Goal: Complete application form: Complete application form

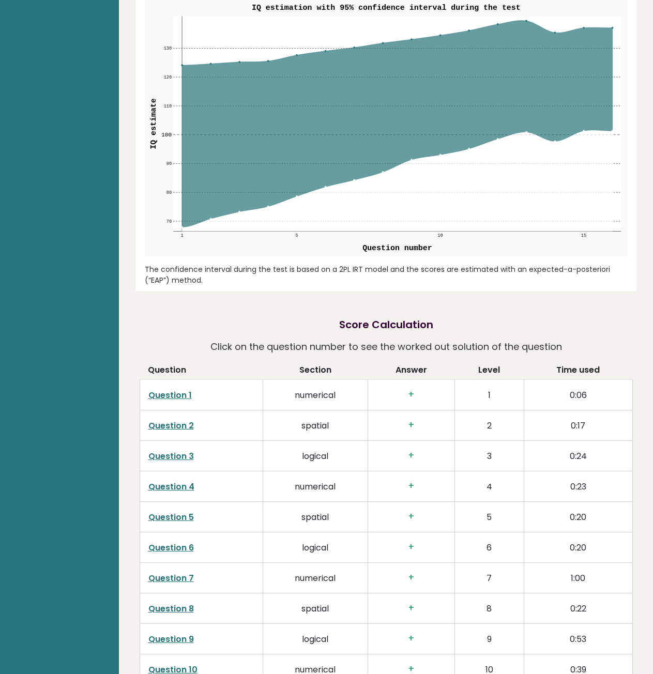
scroll to position [1189, 0]
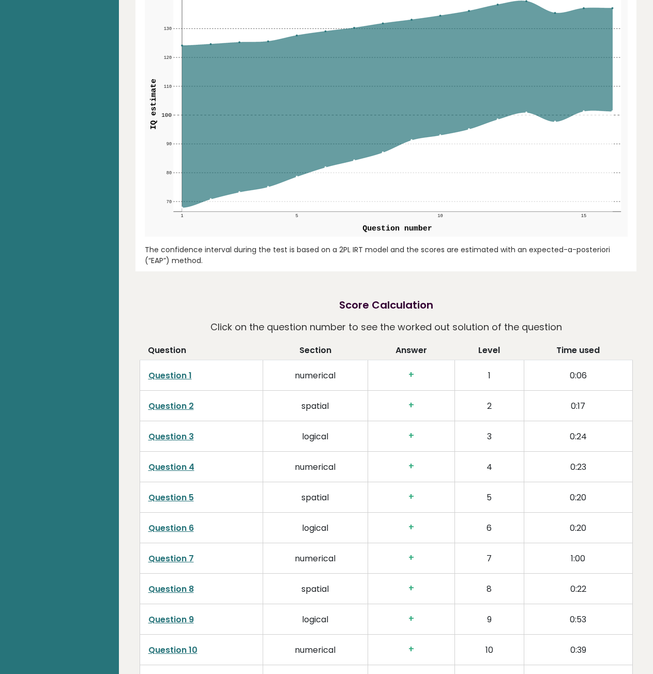
click at [167, 378] on link "Question 1" at bounding box center [169, 376] width 43 height 12
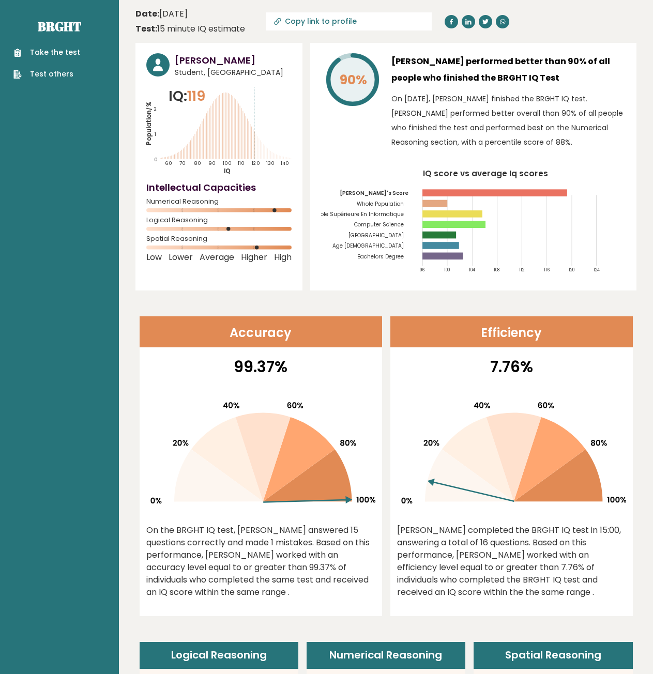
click at [47, 51] on link "Take the test" at bounding box center [46, 52] width 67 height 11
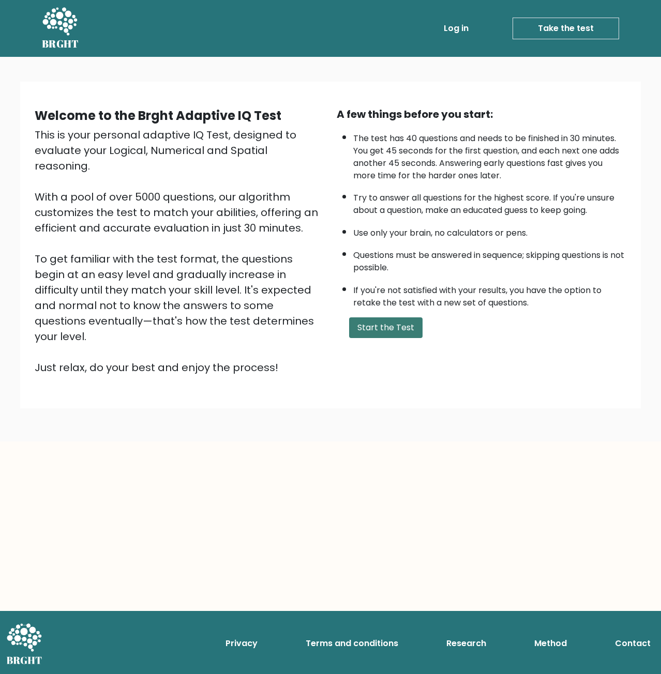
click at [375, 331] on button "Start the Test" at bounding box center [385, 327] width 73 height 21
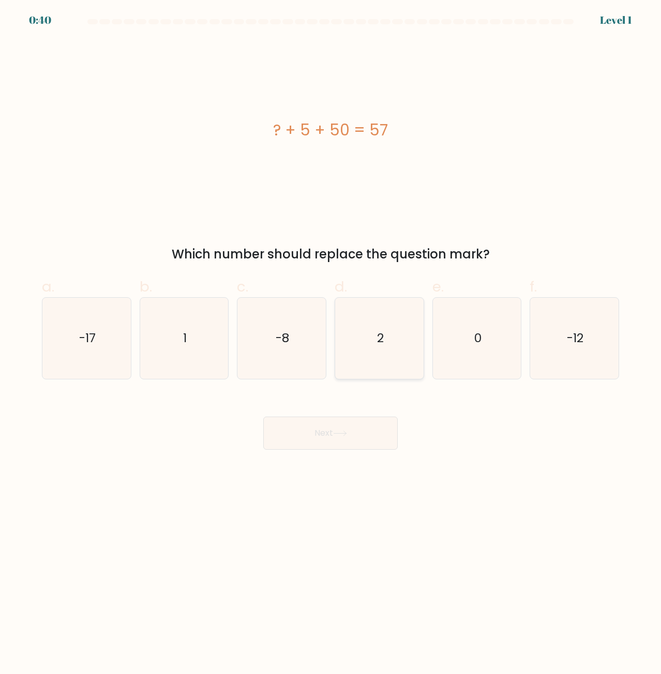
click at [386, 330] on icon "2" at bounding box center [379, 338] width 81 height 81
click at [331, 337] on input "d. 2" at bounding box center [330, 340] width 1 height 7
radio input "true"
click at [326, 440] on button "Next" at bounding box center [330, 433] width 134 height 33
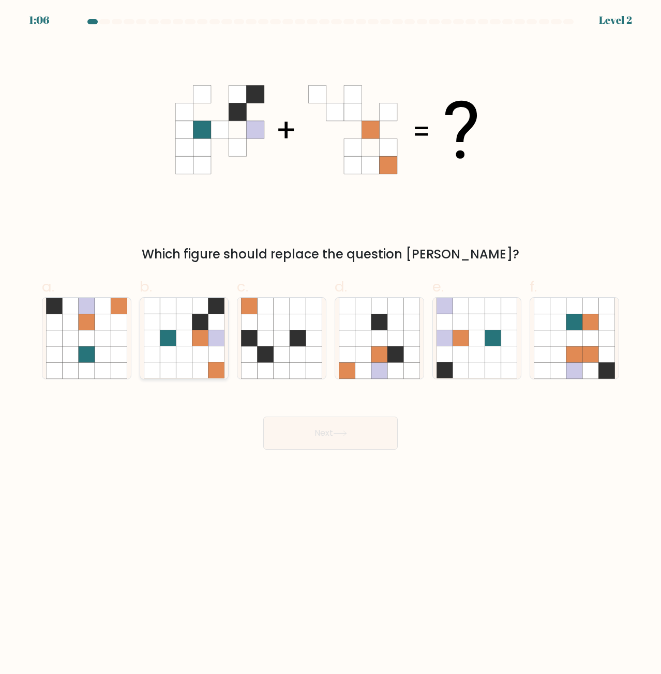
click at [184, 349] on icon at bounding box center [184, 354] width 16 height 16
click at [330, 344] on input "b." at bounding box center [330, 340] width 1 height 7
radio input "true"
click at [313, 446] on button "Next" at bounding box center [330, 433] width 134 height 33
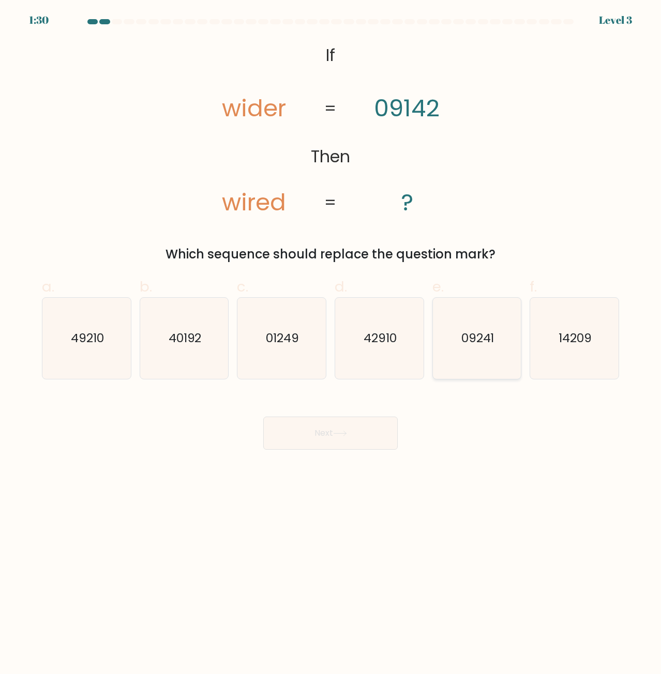
click at [480, 341] on text "09241" at bounding box center [477, 338] width 33 height 17
click at [331, 341] on input "e. 09241" at bounding box center [330, 340] width 1 height 7
radio input "true"
click at [334, 438] on button "Next" at bounding box center [330, 433] width 134 height 33
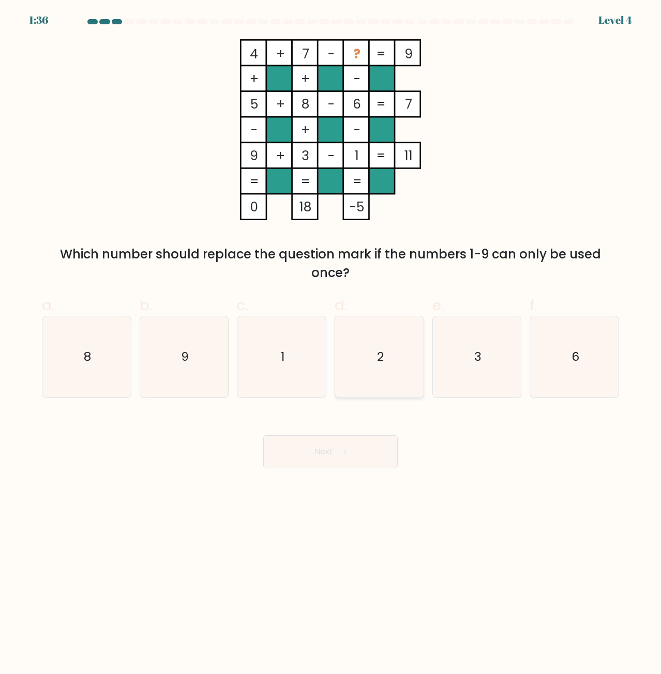
click at [379, 362] on text "2" at bounding box center [379, 356] width 7 height 17
click at [331, 344] on input "d. 2" at bounding box center [330, 340] width 1 height 7
radio input "true"
click at [334, 451] on button "Next" at bounding box center [330, 451] width 134 height 33
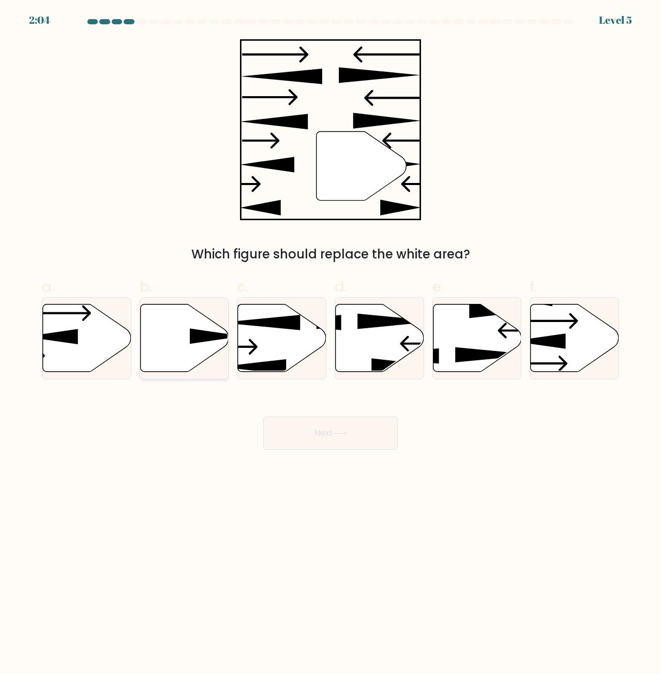
click at [206, 348] on icon at bounding box center [184, 338] width 88 height 68
click at [330, 344] on input "b." at bounding box center [330, 340] width 1 height 7
radio input "true"
click at [339, 425] on button "Next" at bounding box center [330, 433] width 134 height 33
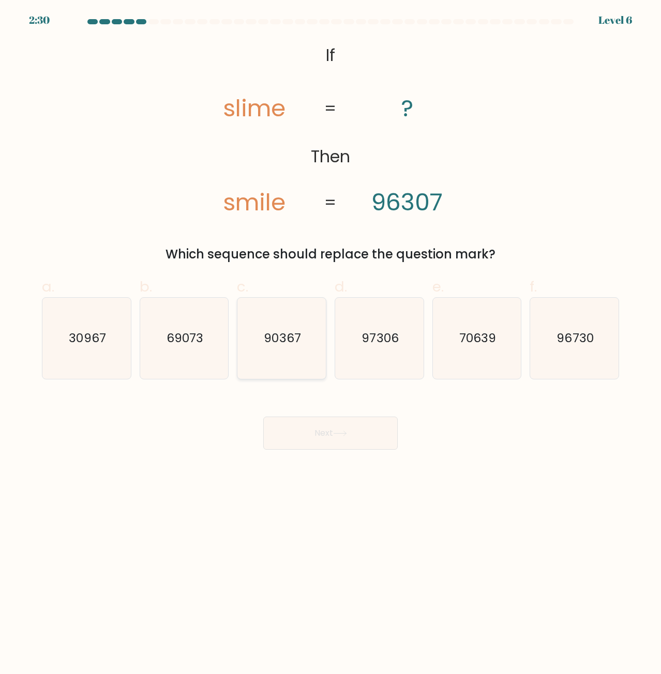
click at [256, 330] on icon "90367" at bounding box center [281, 338] width 81 height 81
click at [330, 337] on input "c. 90367" at bounding box center [330, 340] width 1 height 7
radio input "true"
click at [344, 433] on icon at bounding box center [339, 433] width 12 height 5
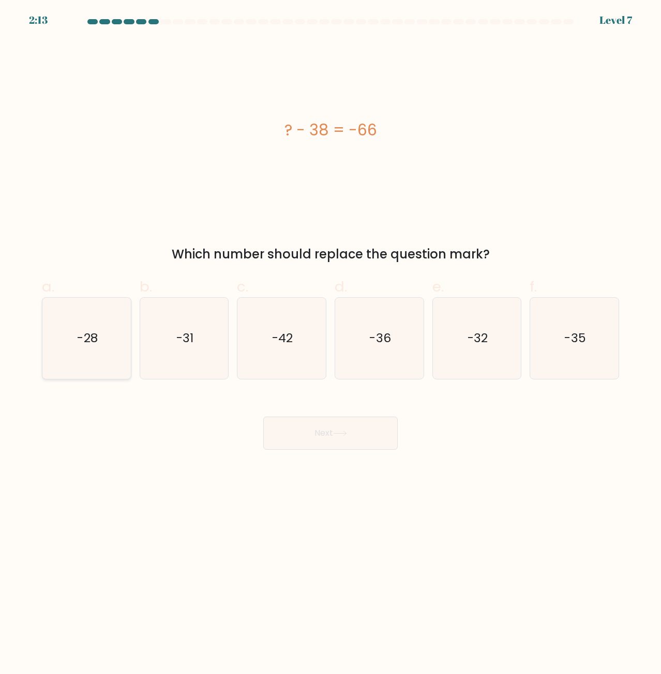
click at [66, 311] on icon "-28" at bounding box center [86, 338] width 81 height 81
click at [330, 337] on input "a. -28" at bounding box center [330, 340] width 1 height 7
radio input "true"
click at [279, 430] on button "Next" at bounding box center [330, 433] width 134 height 33
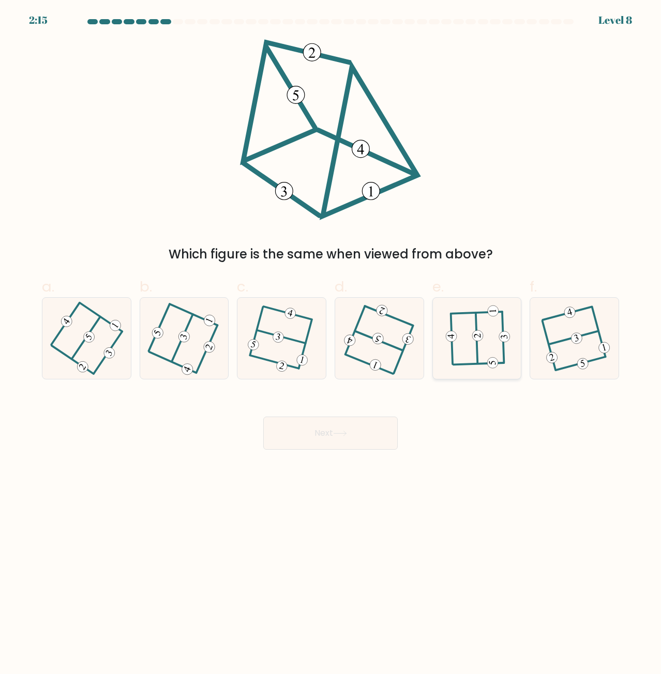
click at [474, 327] on icon at bounding box center [476, 338] width 63 height 65
click at [331, 337] on input "e." at bounding box center [330, 340] width 1 height 7
radio input "true"
click at [324, 445] on button "Next" at bounding box center [330, 433] width 134 height 33
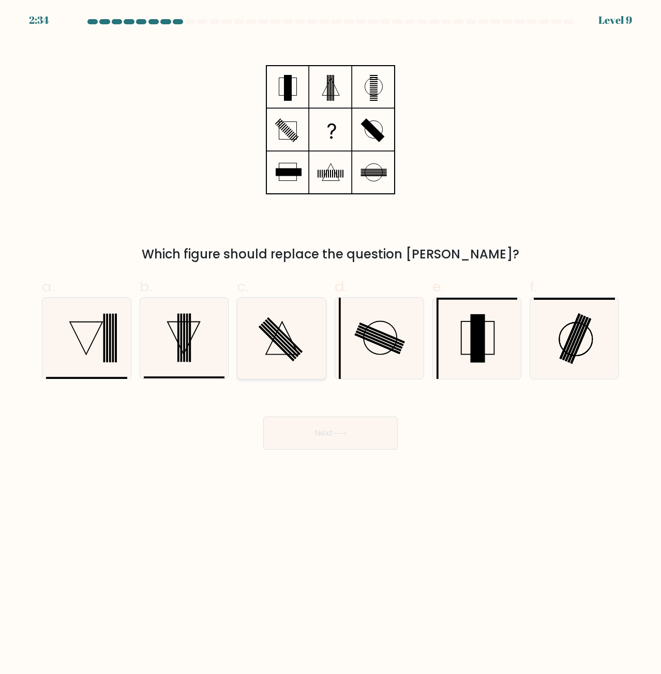
click at [301, 347] on icon at bounding box center [281, 338] width 81 height 81
click at [330, 344] on input "c." at bounding box center [330, 340] width 1 height 7
radio input "true"
click at [330, 445] on button "Next" at bounding box center [330, 433] width 134 height 33
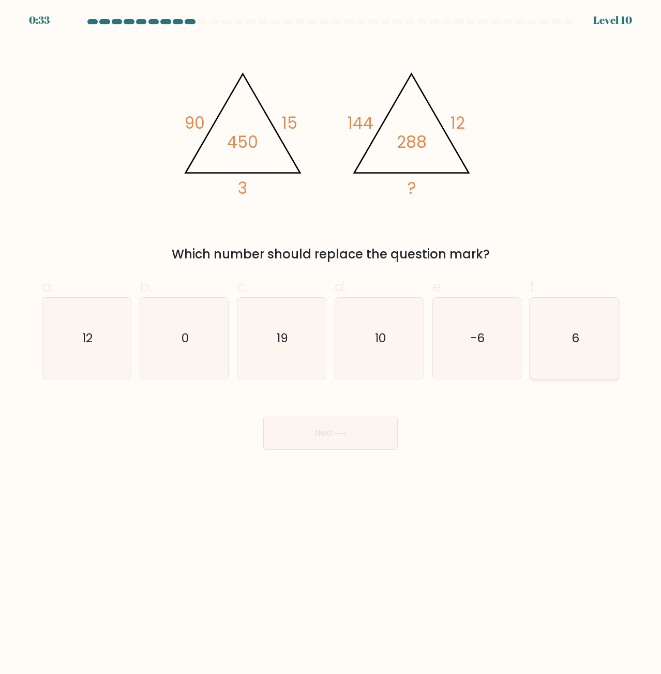
click at [589, 348] on icon "6" at bounding box center [574, 338] width 81 height 81
click at [331, 344] on input "f. 6" at bounding box center [330, 340] width 1 height 7
radio input "true"
click at [300, 386] on form at bounding box center [330, 234] width 661 height 431
click at [319, 436] on button "Next" at bounding box center [330, 433] width 134 height 33
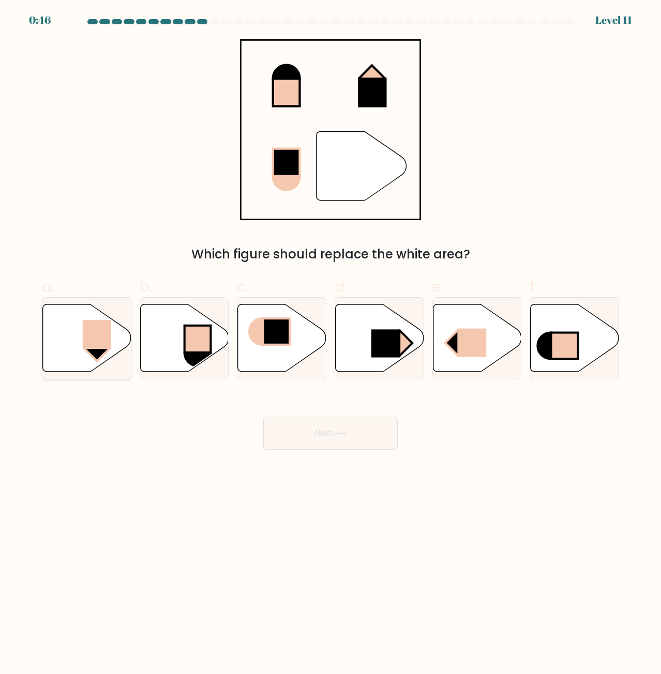
click at [85, 332] on rect at bounding box center [97, 334] width 28 height 29
click at [330, 337] on input "a." at bounding box center [330, 340] width 1 height 7
radio input "true"
click at [67, 367] on icon at bounding box center [86, 337] width 87 height 67
click at [330, 344] on input "a." at bounding box center [330, 340] width 1 height 7
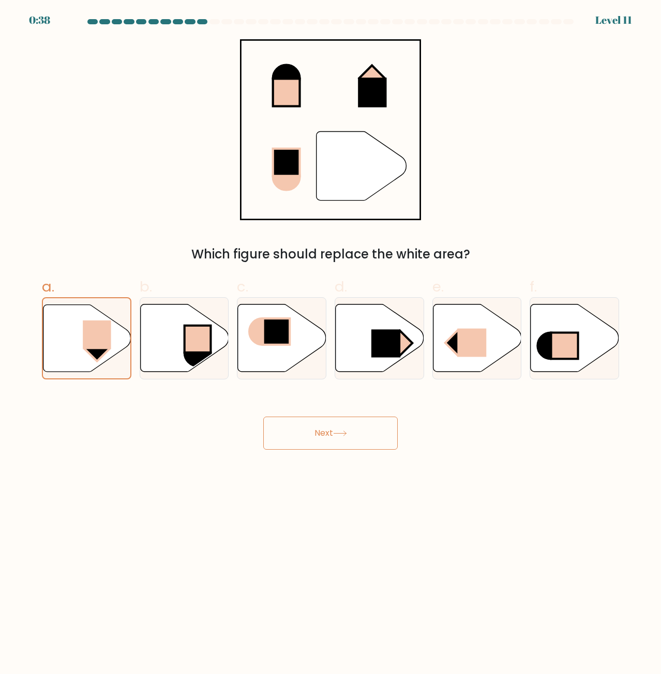
click at [290, 437] on button "Next" at bounding box center [330, 433] width 134 height 33
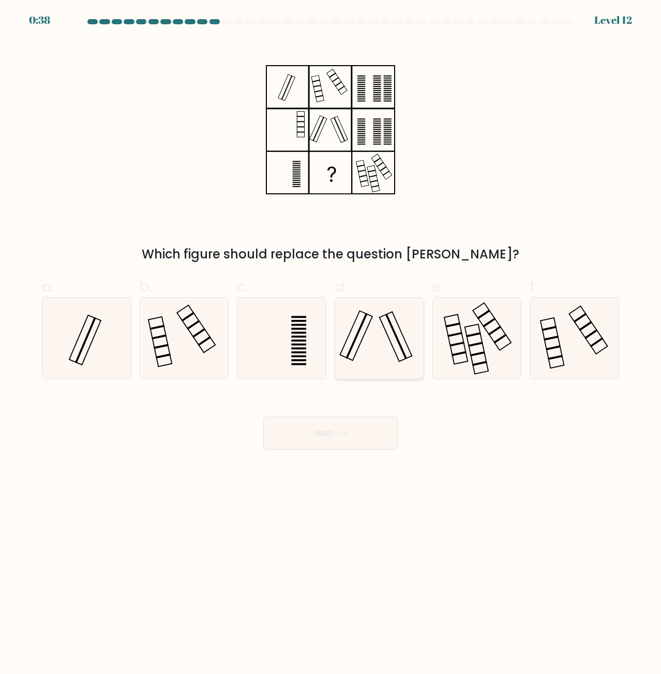
click at [385, 330] on rect at bounding box center [395, 337] width 32 height 50
click at [331, 337] on input "d." at bounding box center [330, 340] width 1 height 7
radio input "true"
click at [341, 437] on button "Next" at bounding box center [330, 433] width 134 height 33
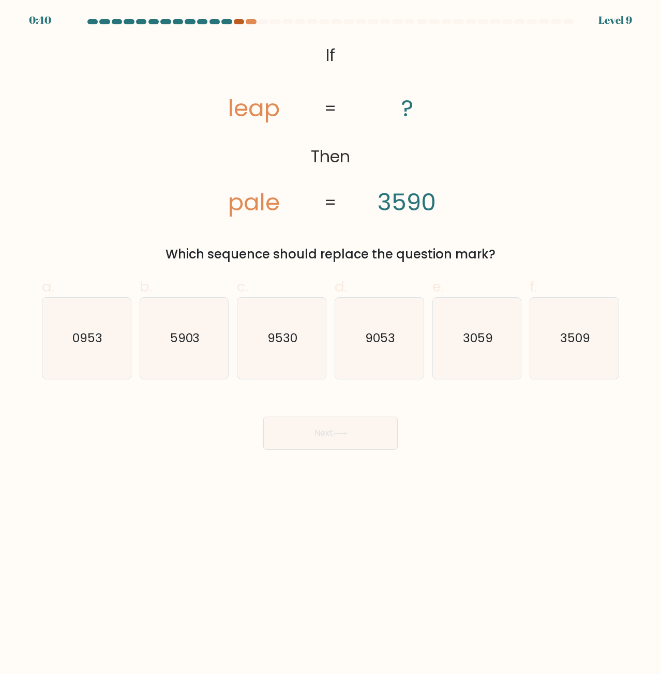
click at [240, 22] on div at bounding box center [239, 21] width 10 height 5
click at [251, 21] on div at bounding box center [251, 21] width 10 height 5
click at [181, 28] on div at bounding box center [330, 23] width 589 height 9
click at [179, 21] on div at bounding box center [178, 21] width 10 height 5
click at [185, 21] on div at bounding box center [190, 21] width 10 height 5
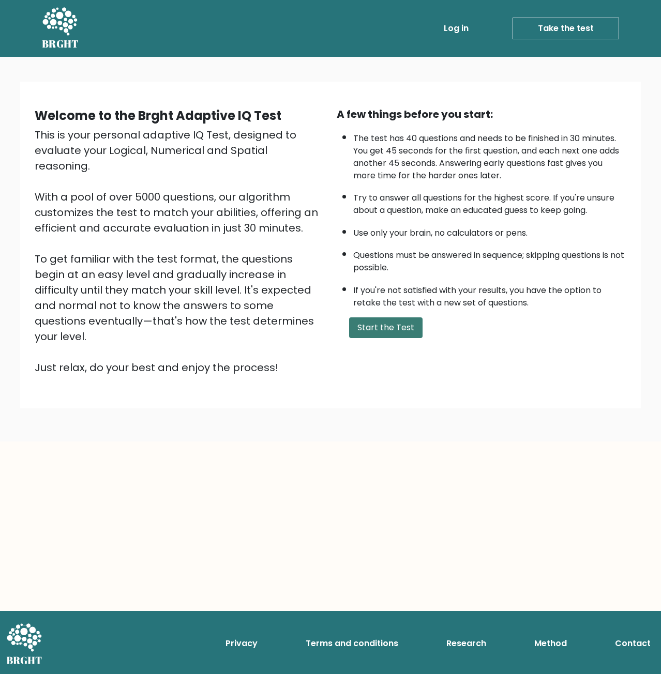
click at [367, 324] on button "Start the Test" at bounding box center [385, 327] width 73 height 21
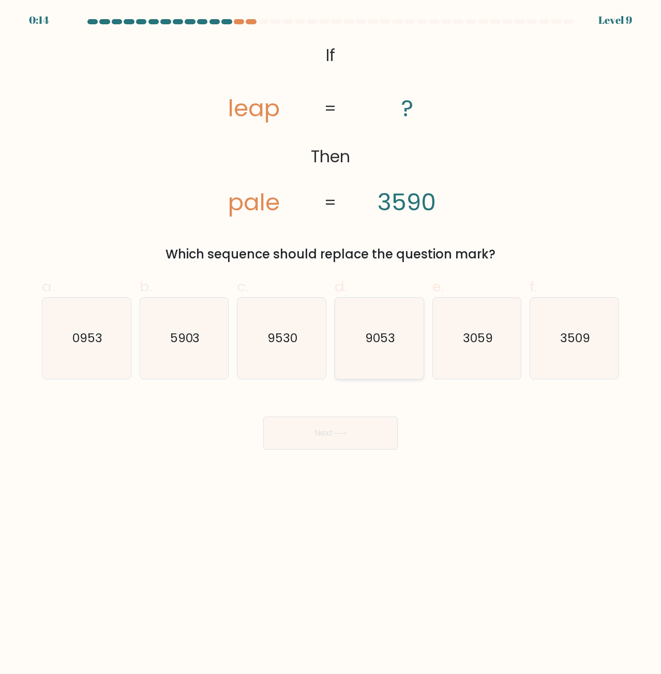
click at [391, 327] on icon "9053" at bounding box center [379, 338] width 81 height 81
click at [331, 337] on input "d. 9053" at bounding box center [330, 340] width 1 height 7
radio input "true"
click at [335, 441] on button "Next" at bounding box center [330, 433] width 134 height 33
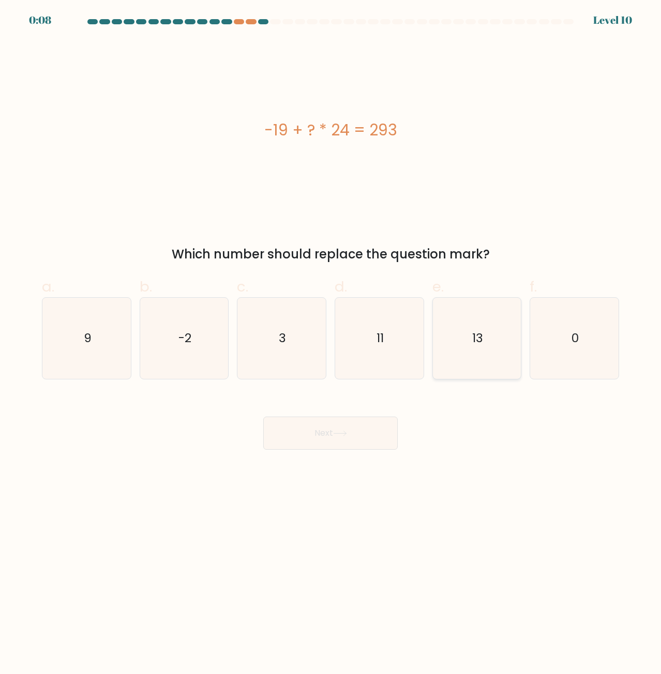
click at [506, 360] on icon "13" at bounding box center [476, 338] width 81 height 81
click at [331, 344] on input "e. 13" at bounding box center [330, 340] width 1 height 7
radio input "true"
click at [333, 435] on button "Next" at bounding box center [330, 433] width 134 height 33
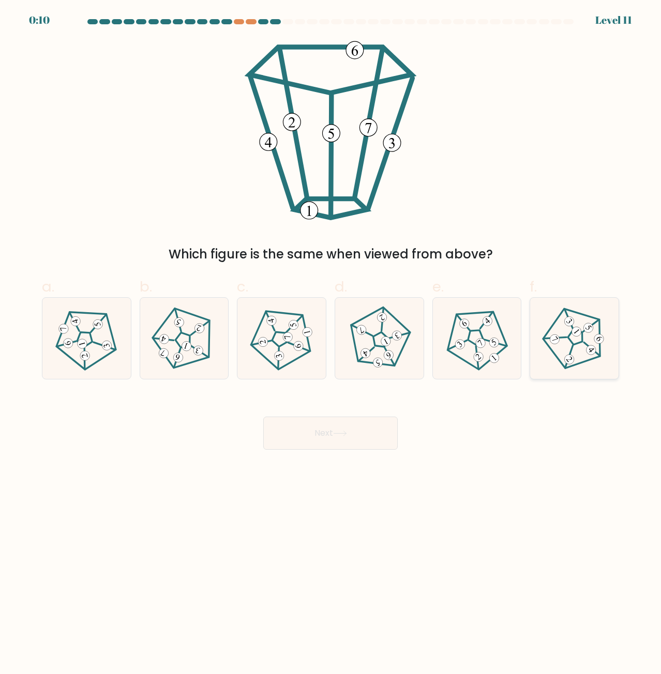
click at [572, 335] on icon at bounding box center [574, 338] width 65 height 65
click at [331, 337] on input "f." at bounding box center [330, 340] width 1 height 7
radio input "true"
click at [319, 455] on body "0:09 Level 11" at bounding box center [330, 337] width 661 height 674
click at [328, 435] on button "Next" at bounding box center [330, 433] width 134 height 33
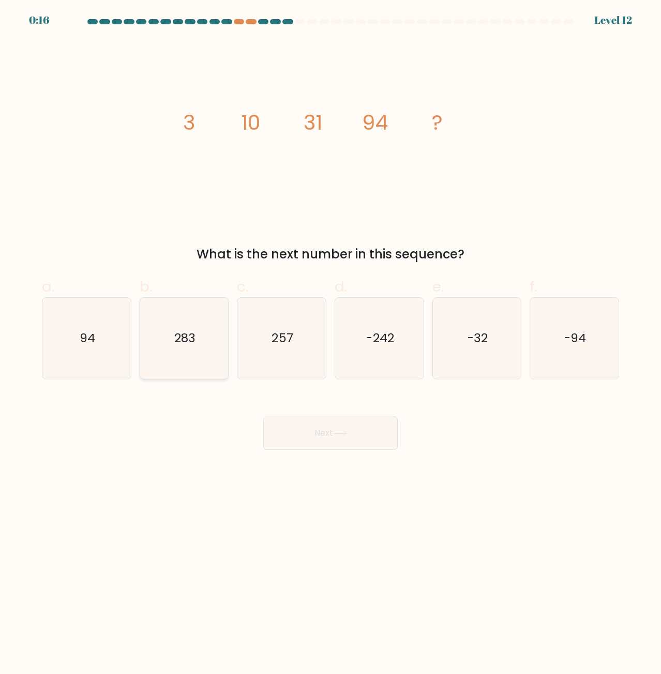
click at [195, 358] on icon "283" at bounding box center [184, 338] width 81 height 81
click at [330, 344] on input "b. 283" at bounding box center [330, 340] width 1 height 7
radio input "true"
click at [323, 449] on button "Next" at bounding box center [330, 433] width 134 height 33
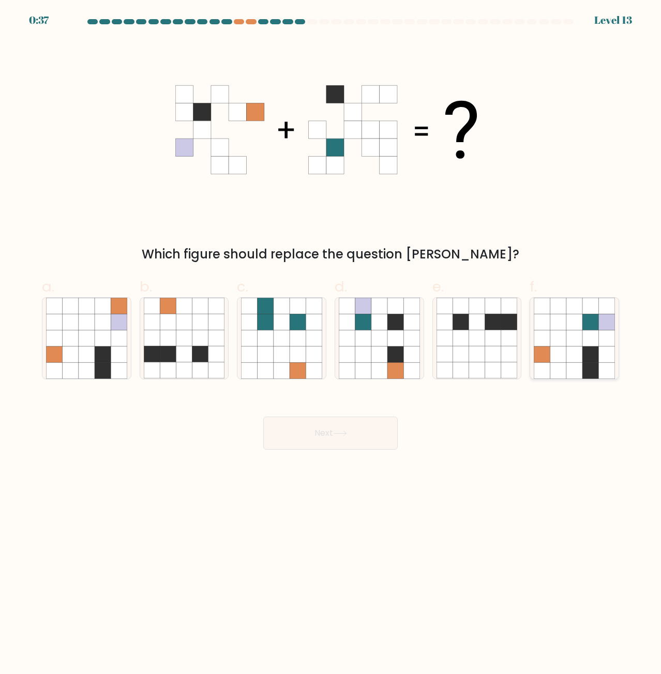
click at [597, 362] on icon at bounding box center [590, 354] width 16 height 16
click at [331, 344] on input "f." at bounding box center [330, 340] width 1 height 7
radio input "true"
click at [380, 434] on button "Next" at bounding box center [330, 433] width 134 height 33
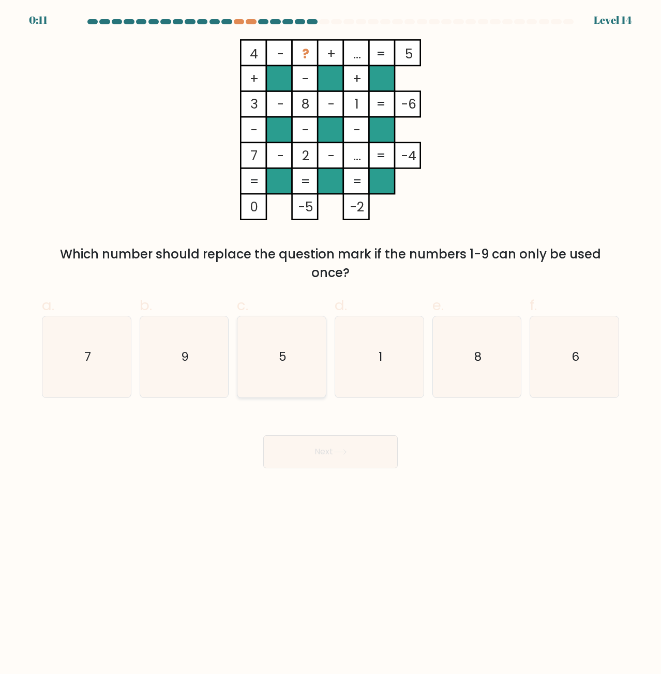
click at [254, 346] on icon "5" at bounding box center [281, 356] width 81 height 81
click at [330, 344] on input "c. 5" at bounding box center [330, 340] width 1 height 7
radio input "true"
click at [298, 436] on button "Next" at bounding box center [330, 451] width 134 height 33
